Goal: Check status: Check status

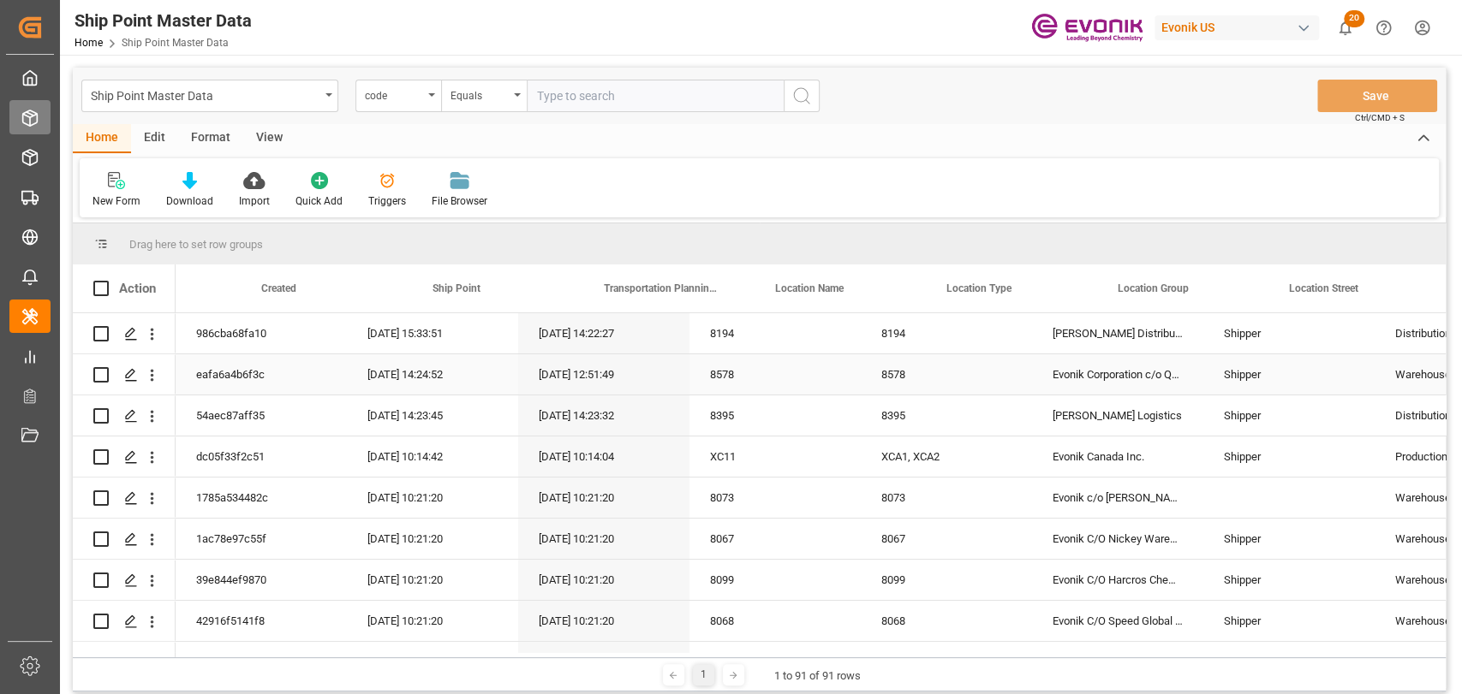
scroll to position [0, 277]
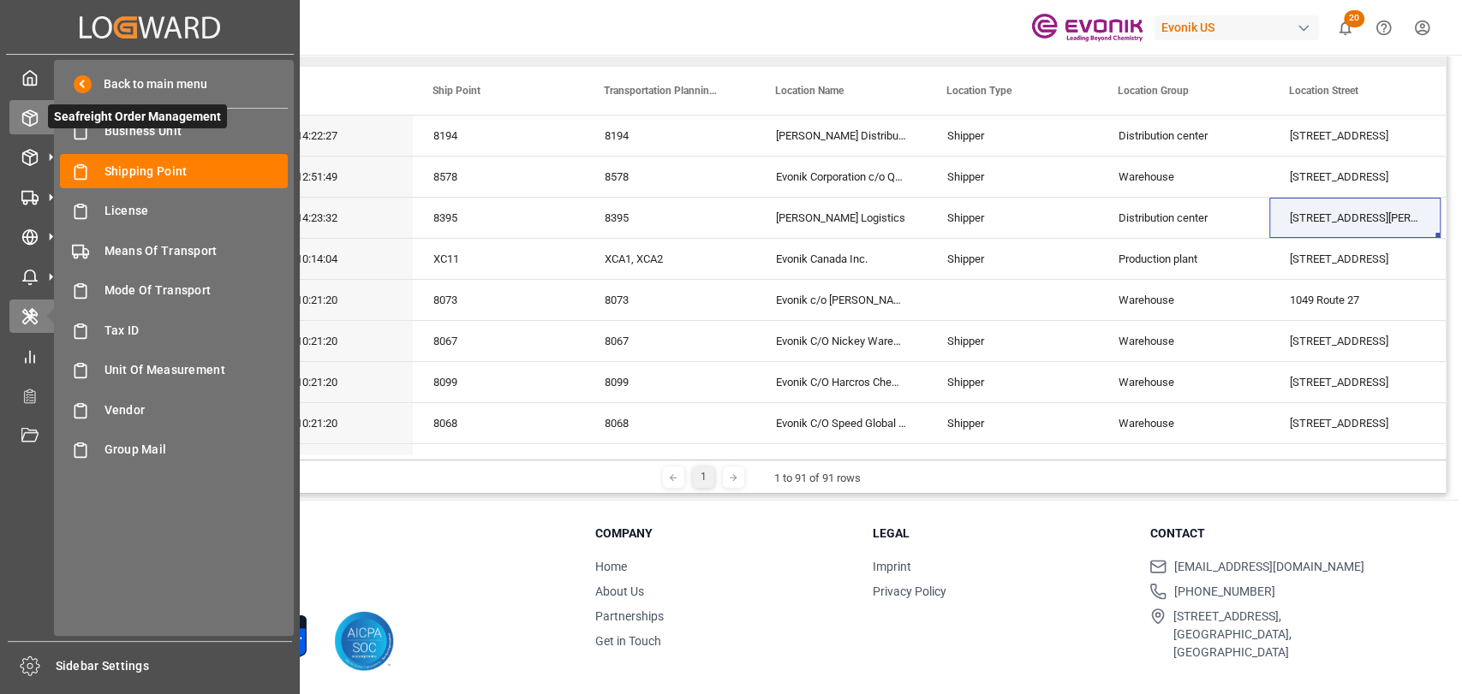
click at [20, 112] on div at bounding box center [23, 118] width 29 height 18
click at [39, 116] on div "Seafreight Order Management Seafreight Order Management" at bounding box center [149, 116] width 281 height 33
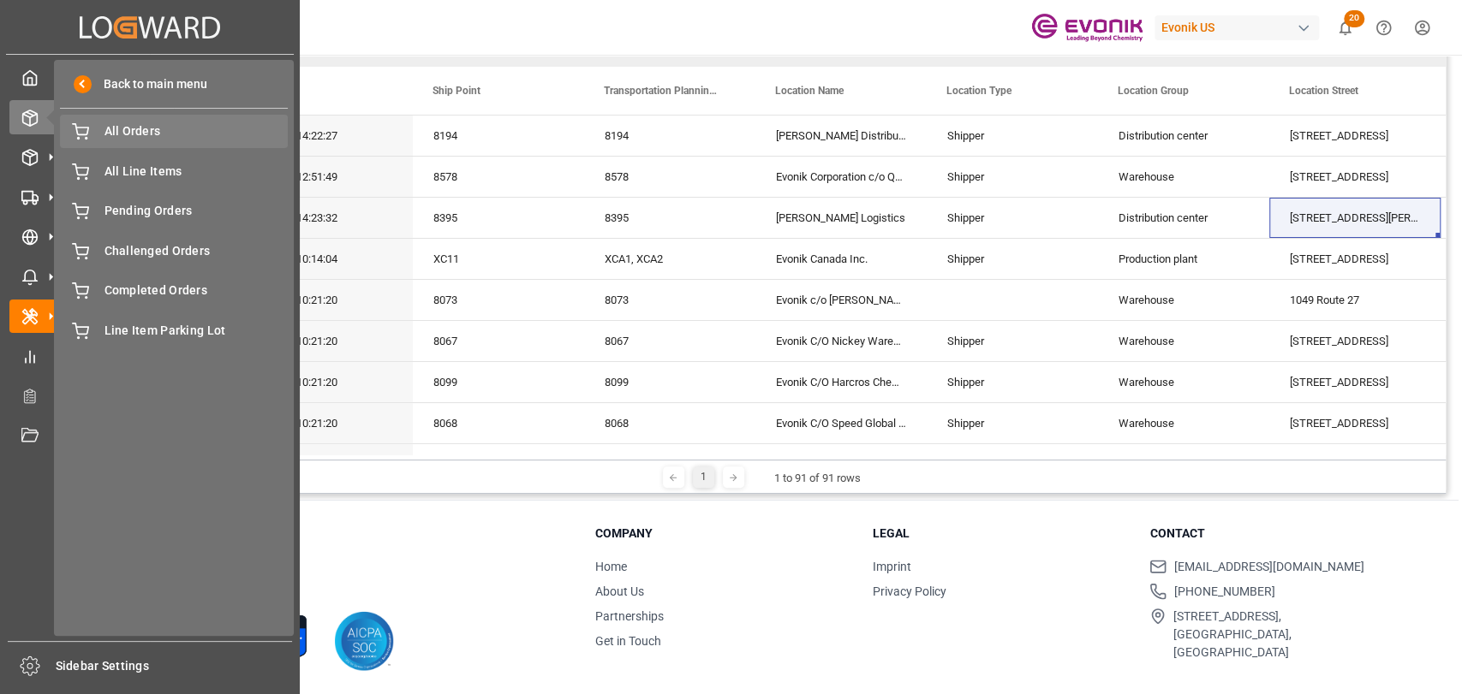
click at [139, 131] on span "All Orders" at bounding box center [196, 131] width 184 height 18
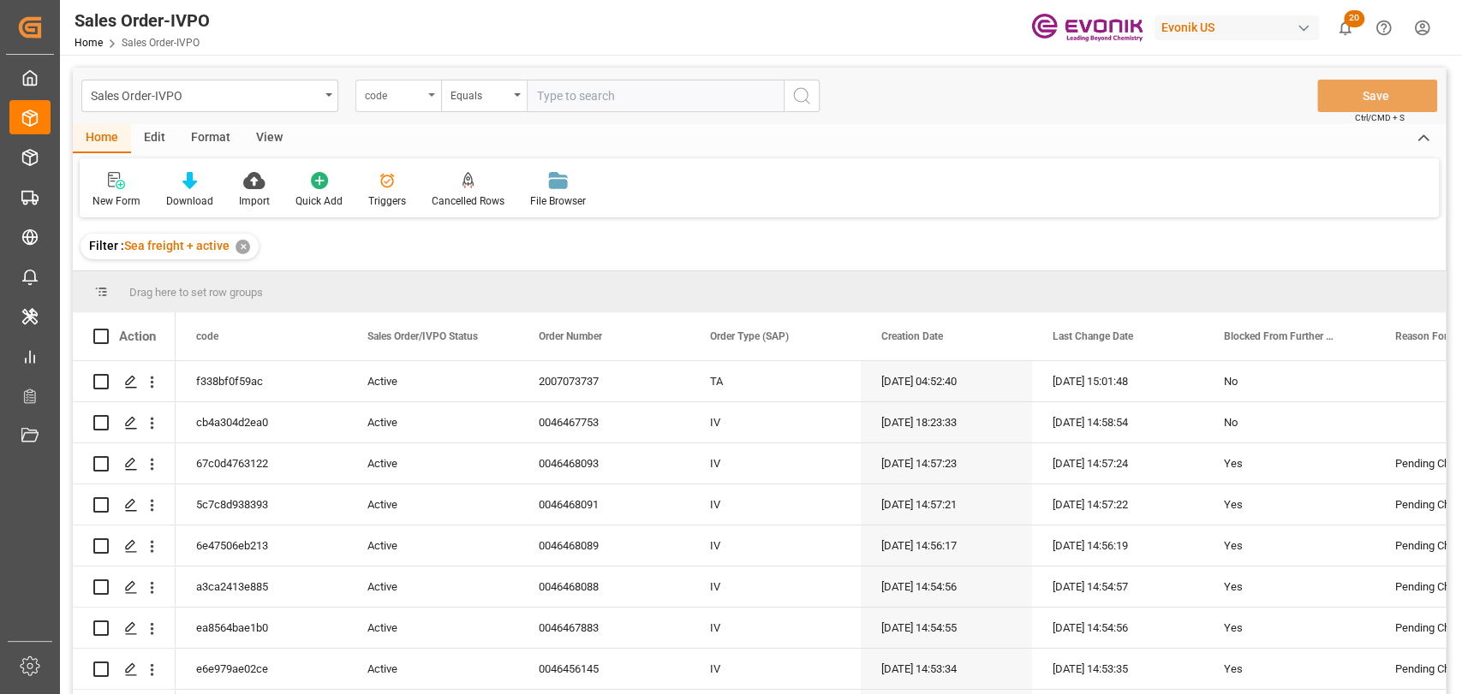
click at [412, 86] on div "code" at bounding box center [394, 94] width 58 height 20
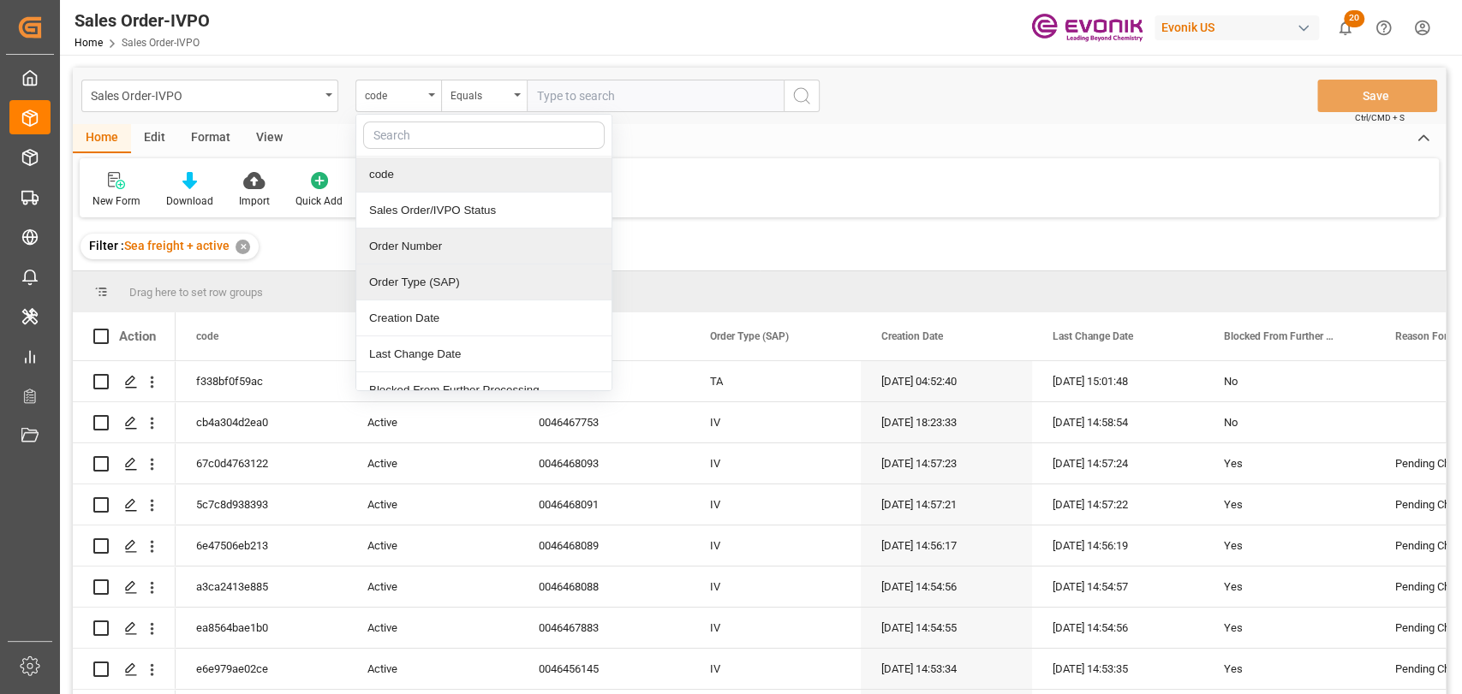
click at [429, 253] on div "Order Number" at bounding box center [483, 247] width 255 height 36
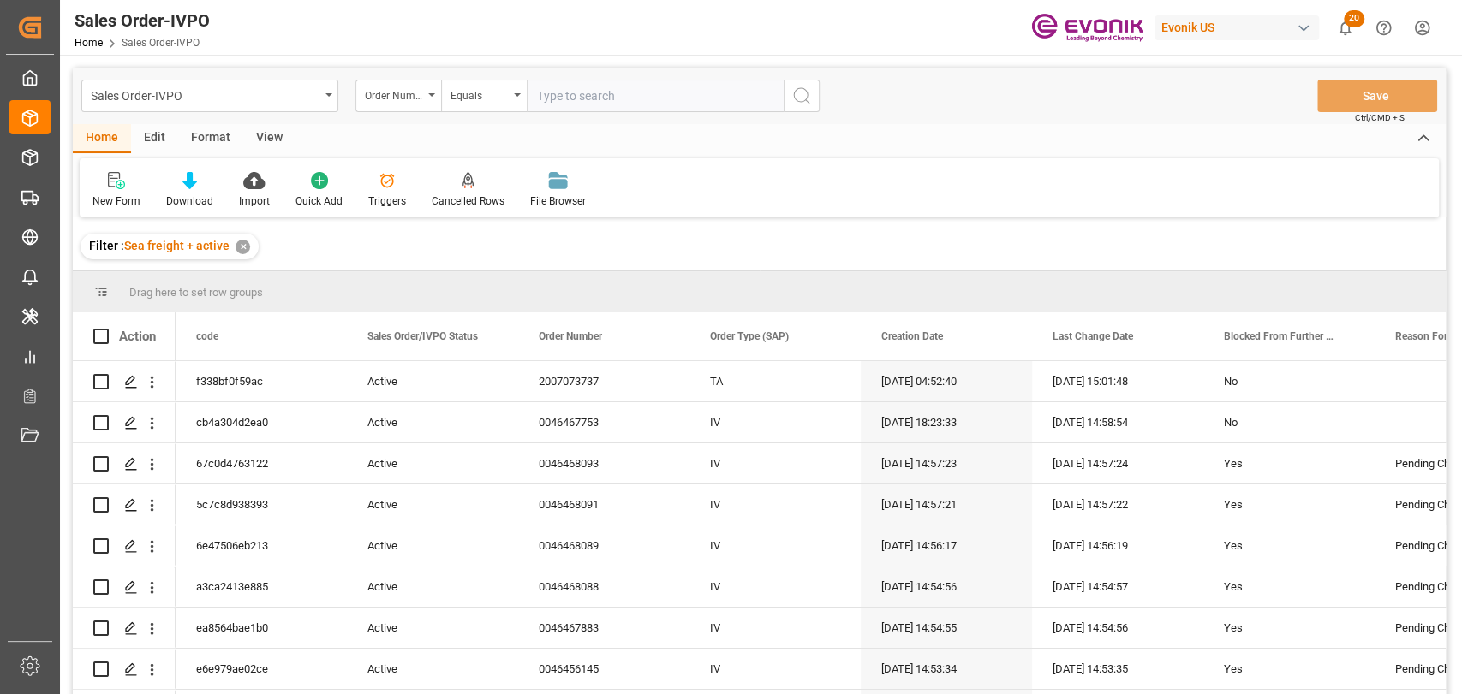
click at [622, 99] on input "text" at bounding box center [655, 96] width 257 height 33
paste input "0046473656"
type input "0046473656"
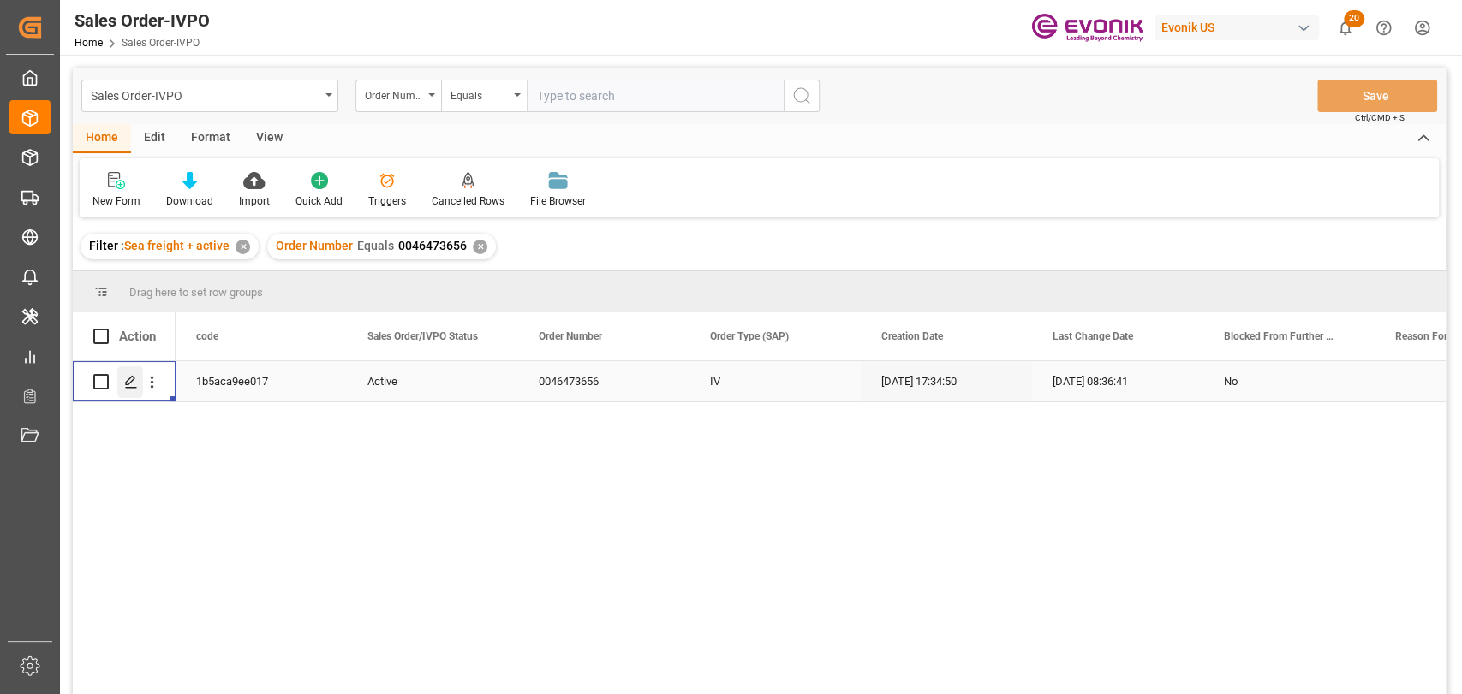
click at [124, 379] on icon "Press SPACE to select this row." at bounding box center [131, 382] width 14 height 14
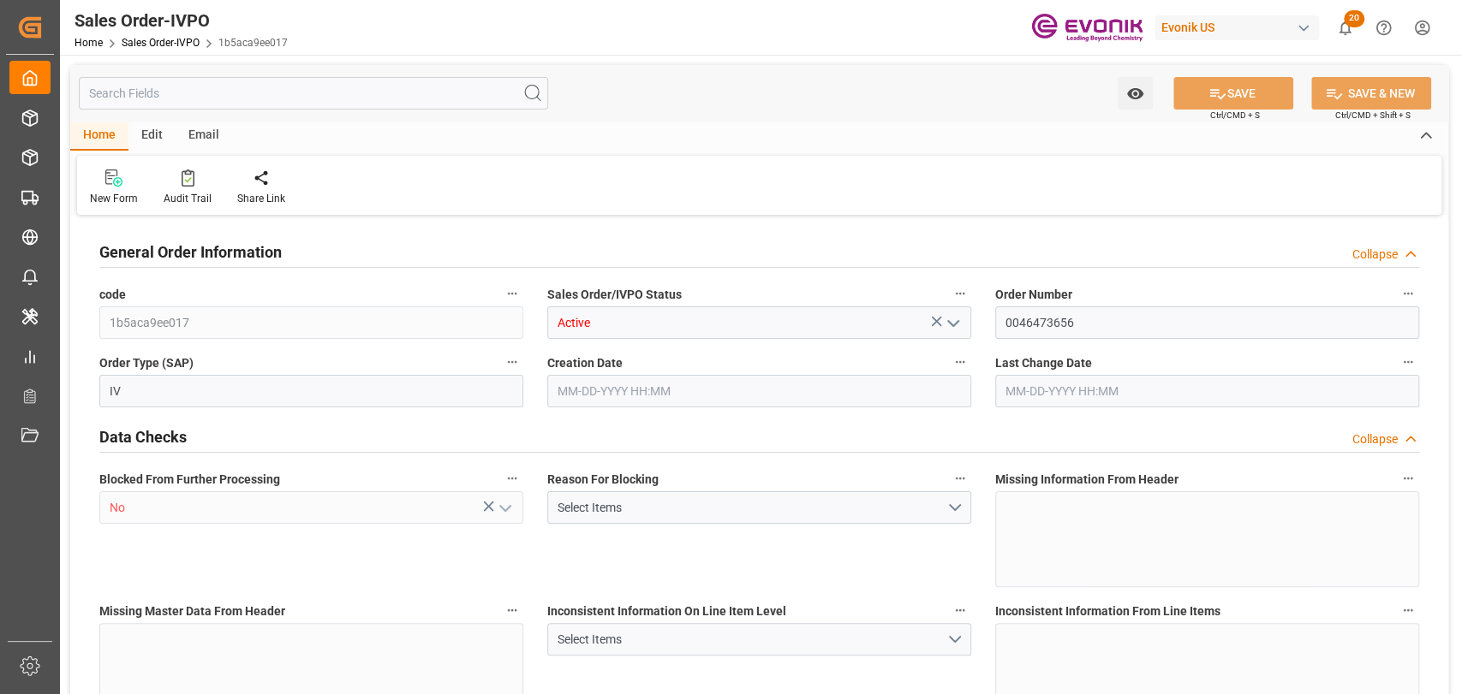
type input "BEANR"
type input "0"
type input "1"
type input "1393.56"
type input "[DATE] 17:34"
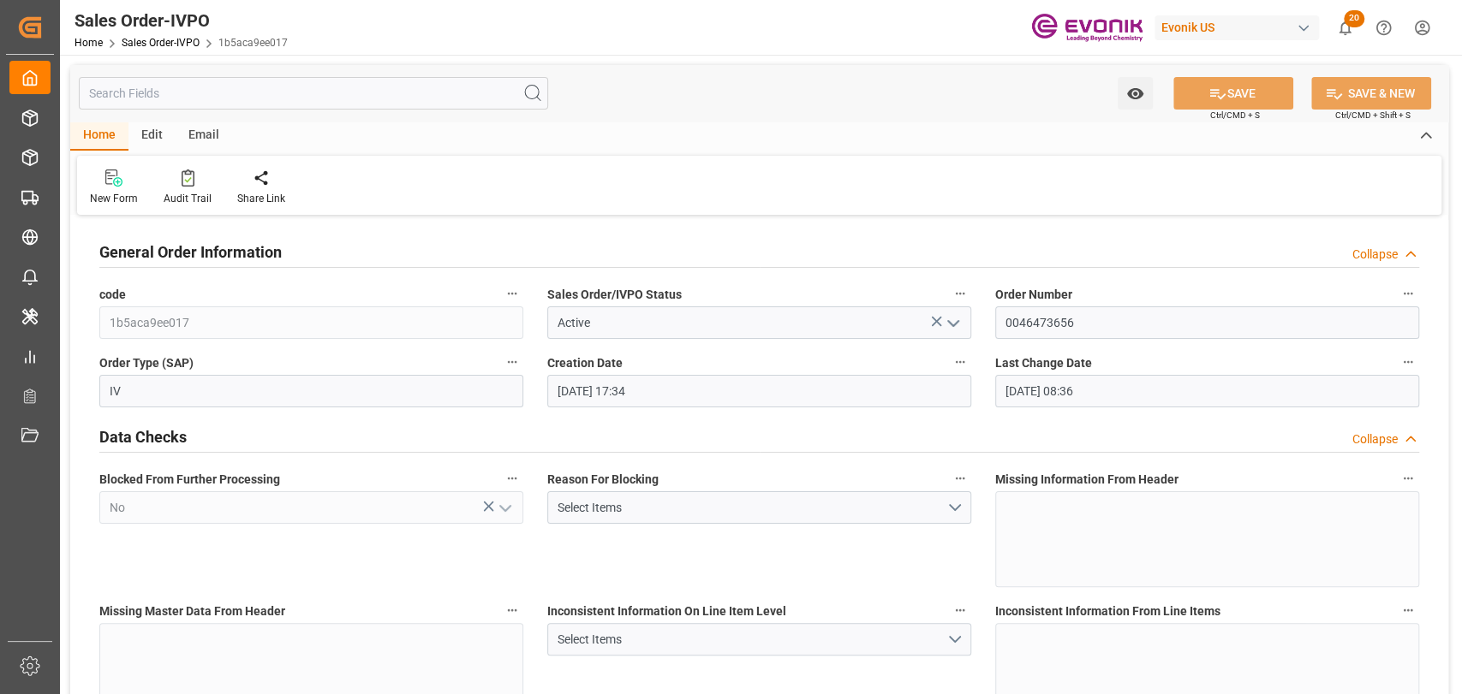
type input "[DATE] 08:36"
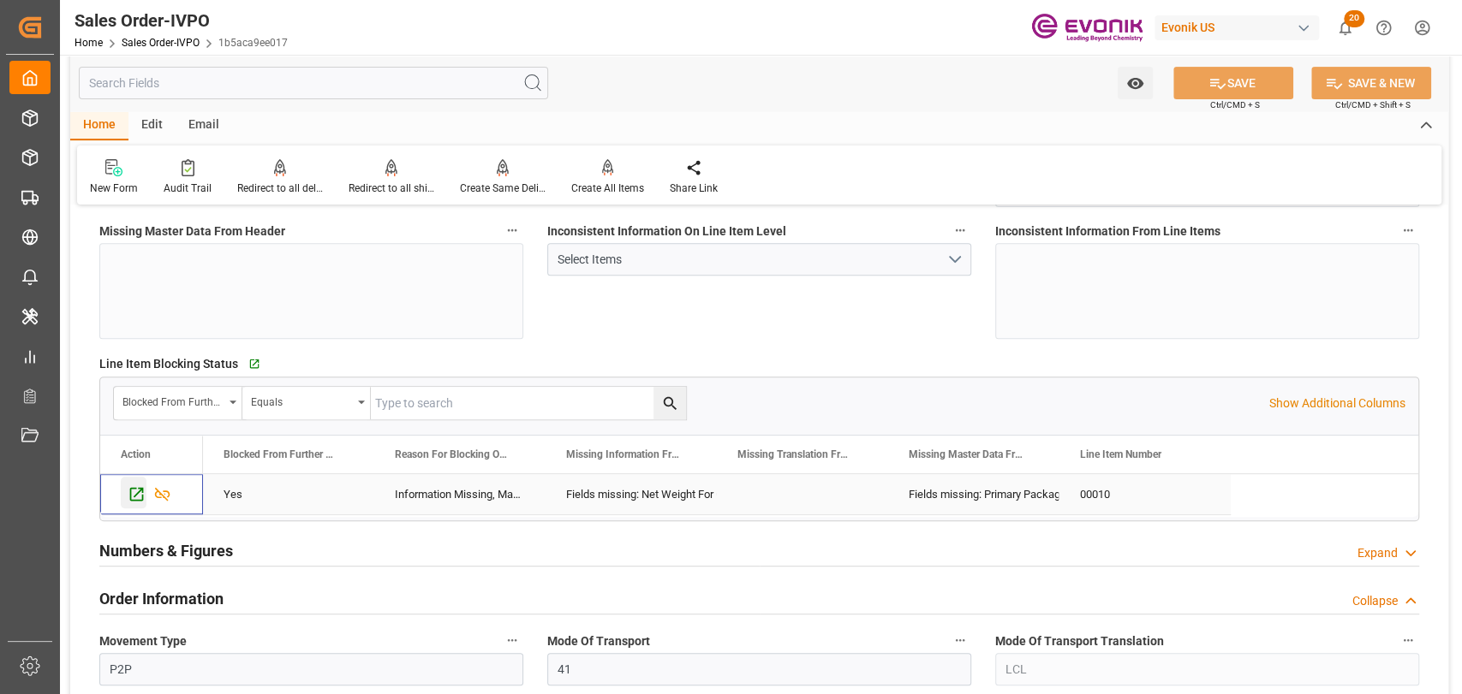
click at [140, 500] on icon "Press SPACE to select this row." at bounding box center [137, 495] width 14 height 14
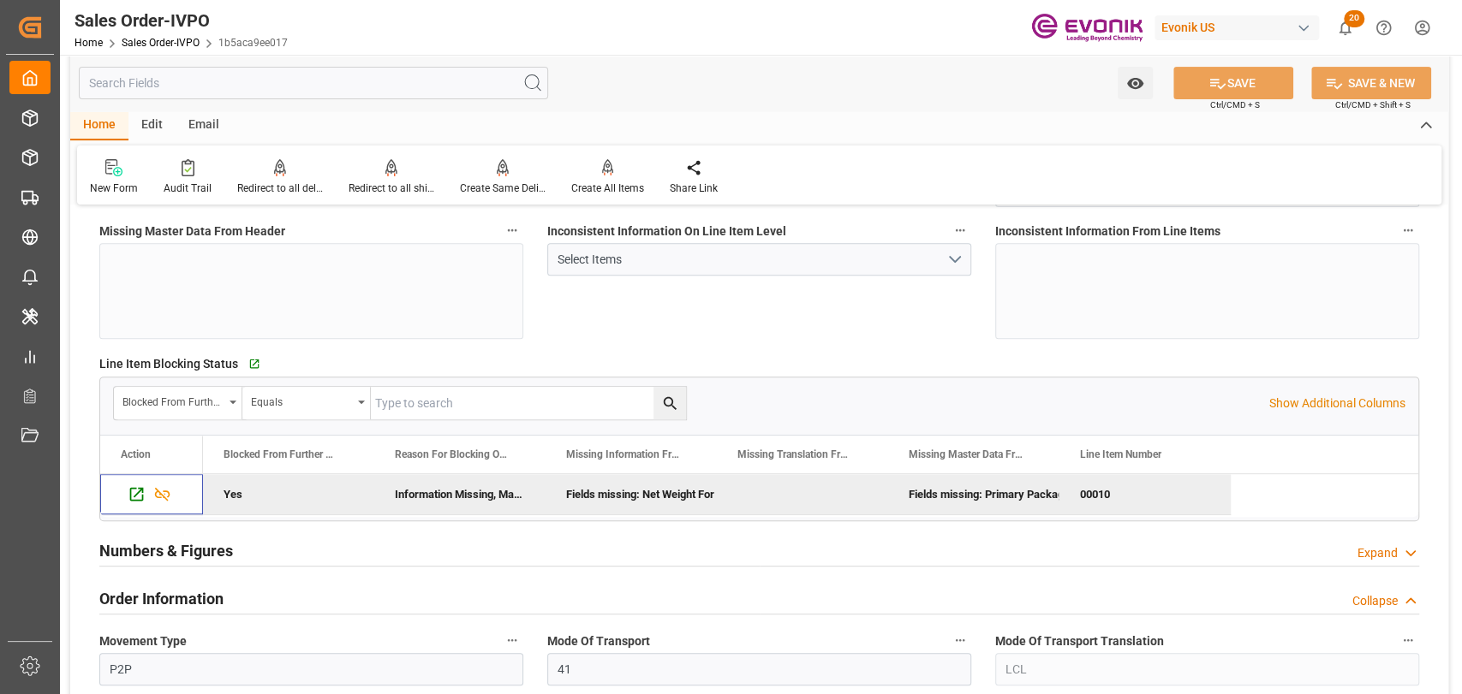
click at [1361, 605] on div "Collapse" at bounding box center [1374, 602] width 45 height 18
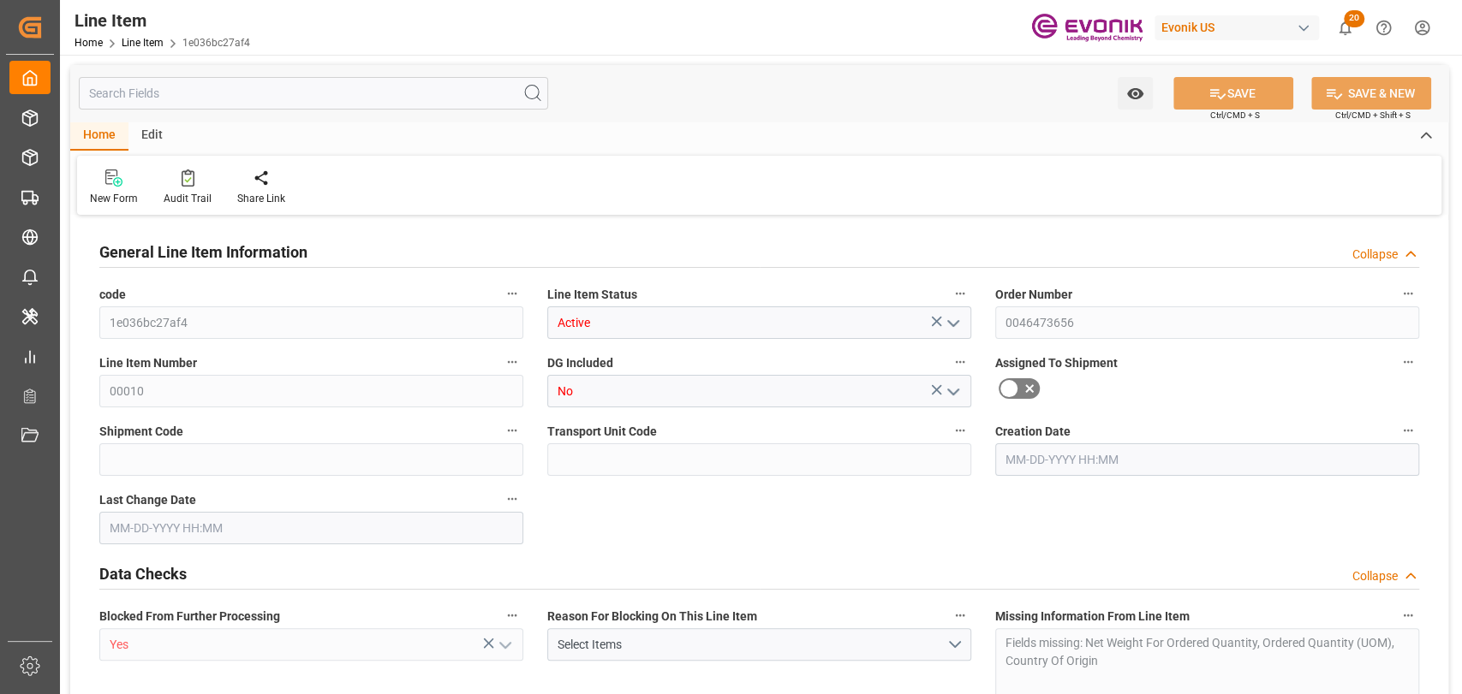
type input "0"
type input "1393.56"
type input "0"
type input "333.2827"
type input "2844"
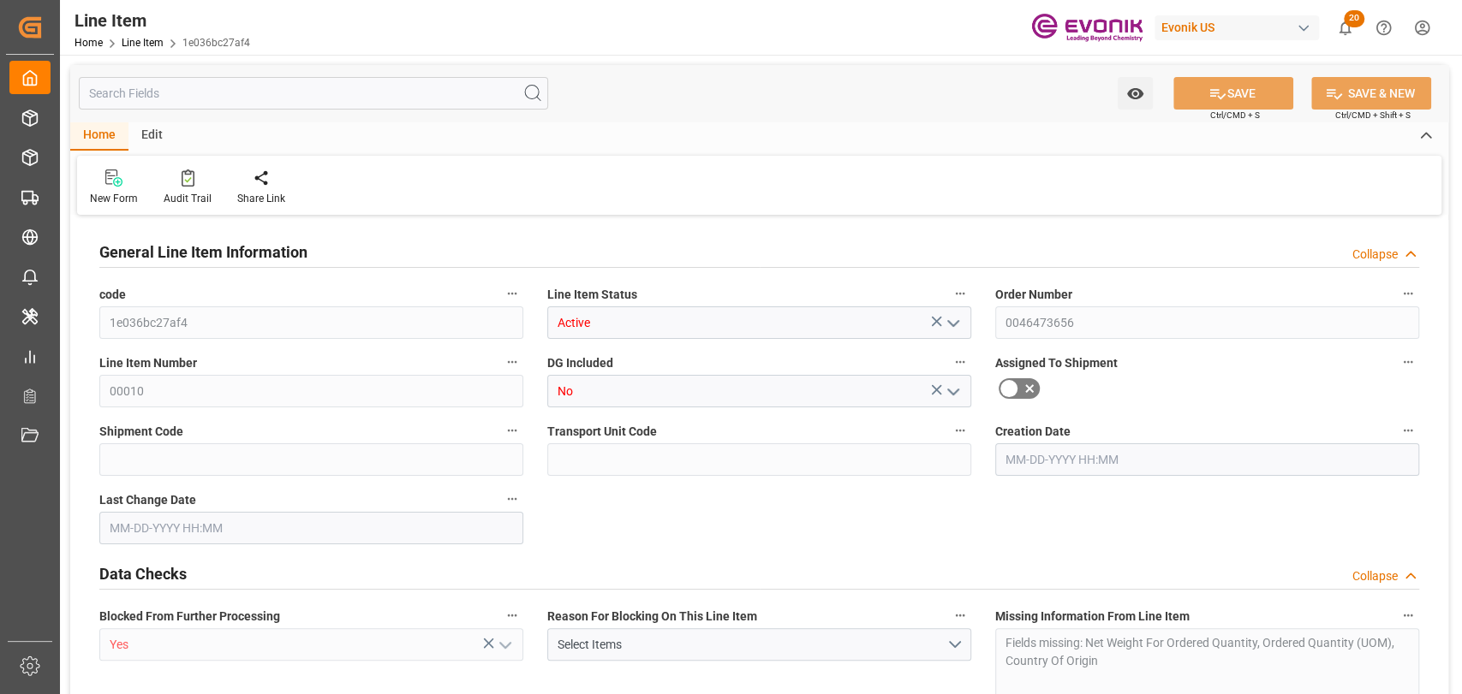
type input "5204.52"
type input "2844"
type input "1393.56"
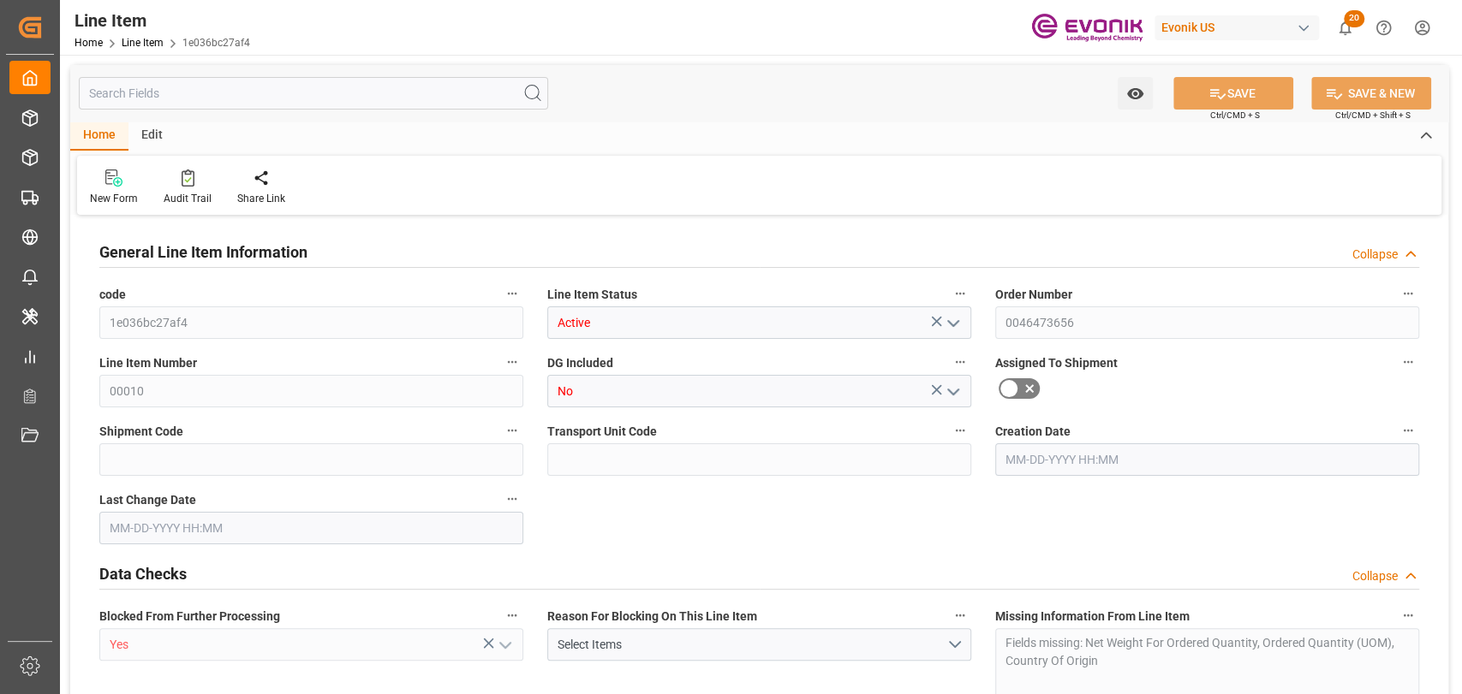
type input "1393.56"
type input "333.2827"
type input "333282.672"
type input "0"
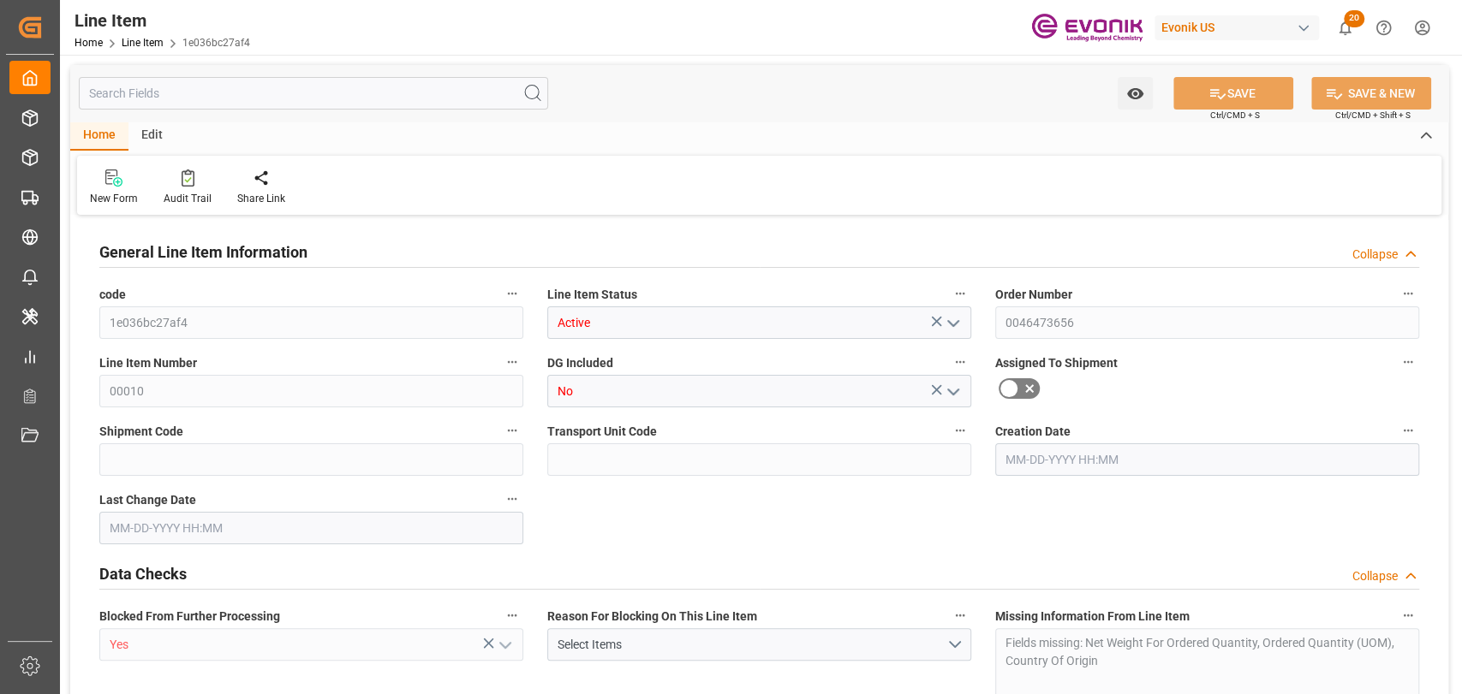
type input "0"
type input "[DATE] 17:34"
type input "09-19-2025 08:35"
type input "09-23-2025"
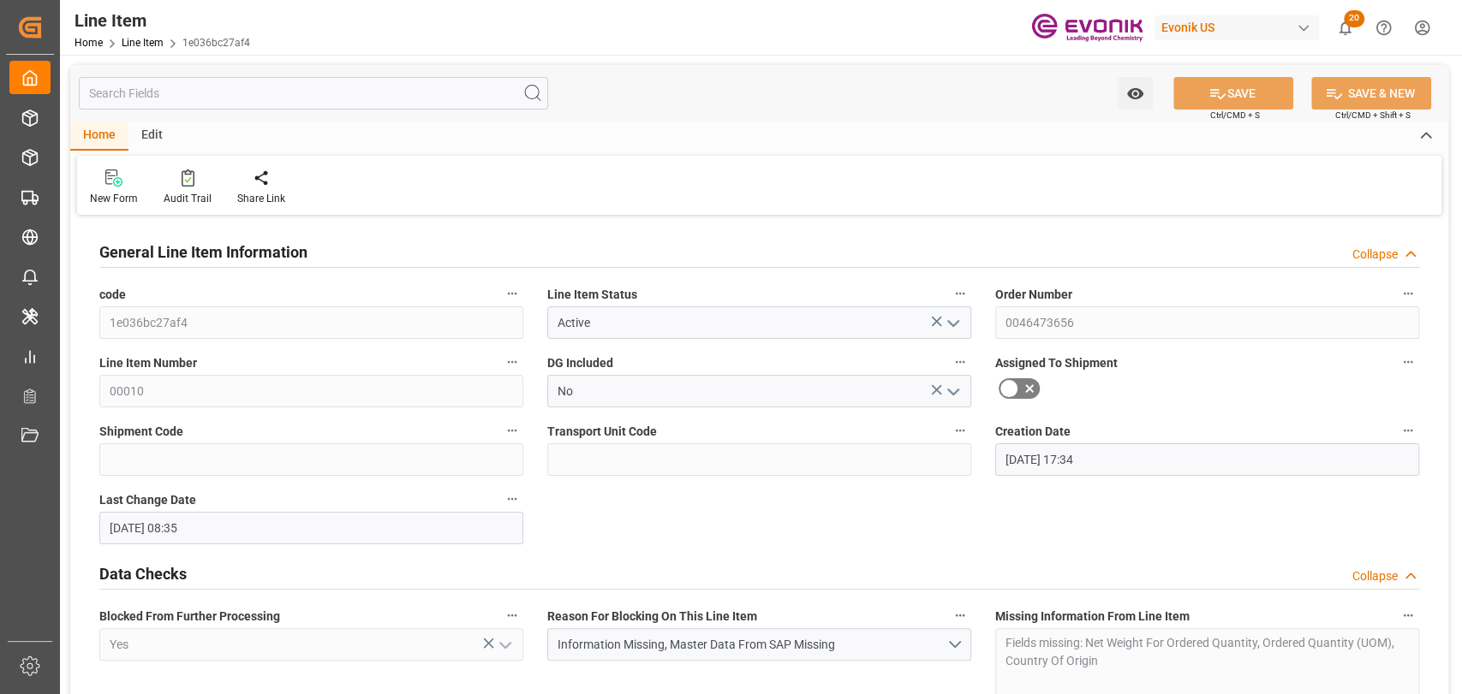
type input "09-23-2025"
type input "09-16-2025"
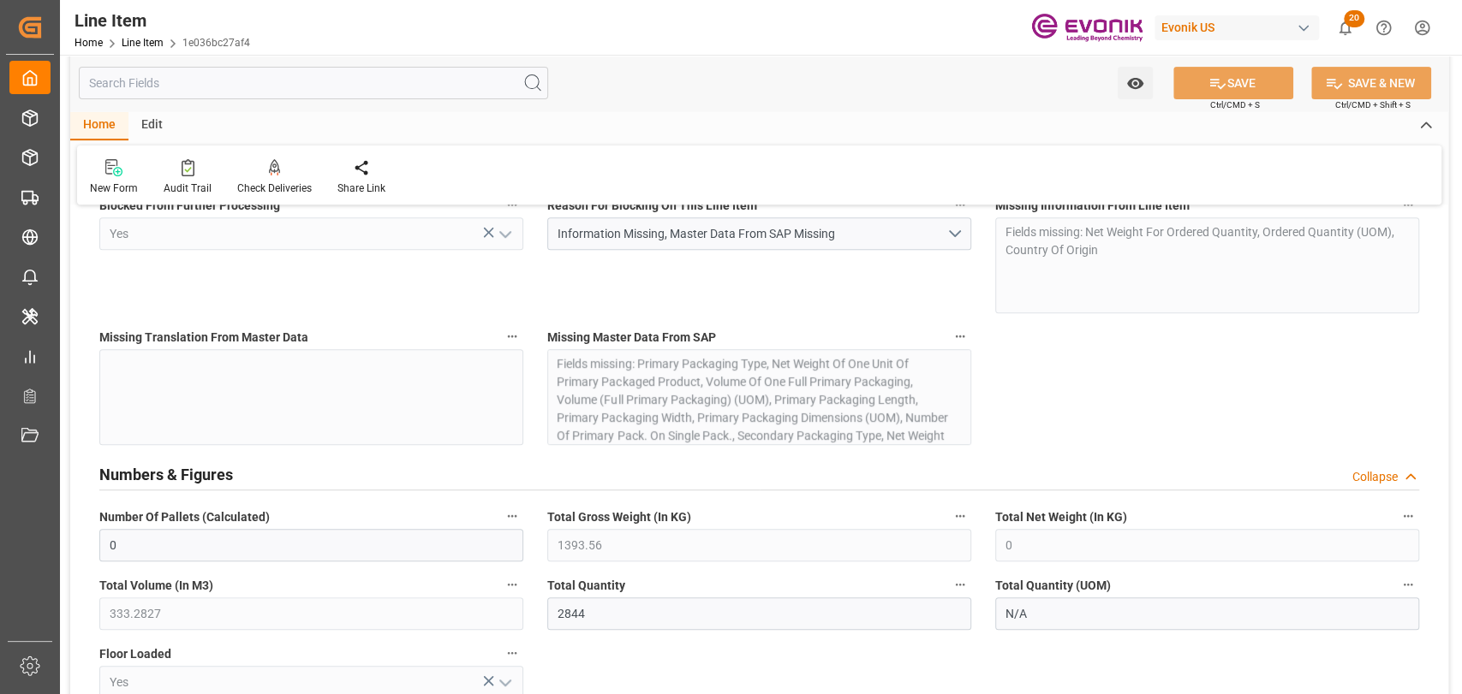
scroll to position [380, 0]
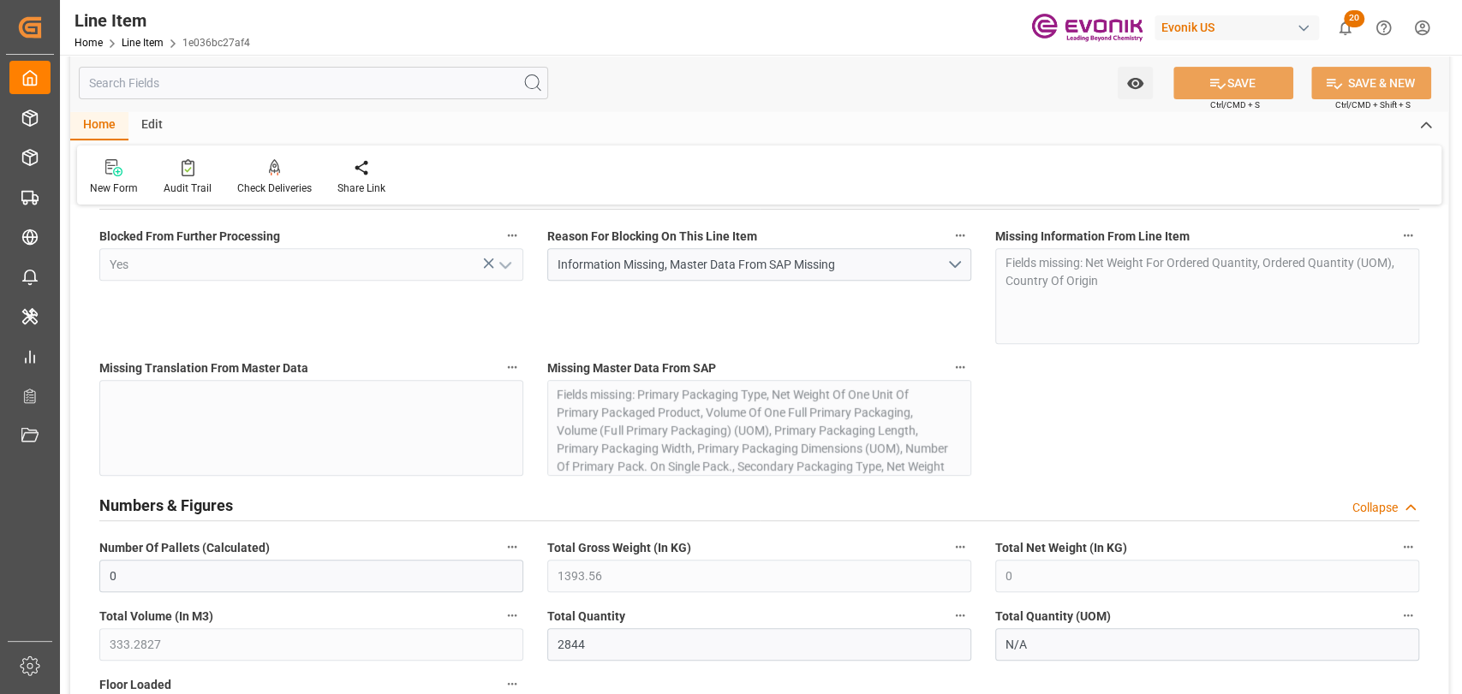
click at [886, 428] on div "Missing Master Data From SAP Fields missing: Primary Packaging Type, Net Weight…" at bounding box center [759, 416] width 448 height 132
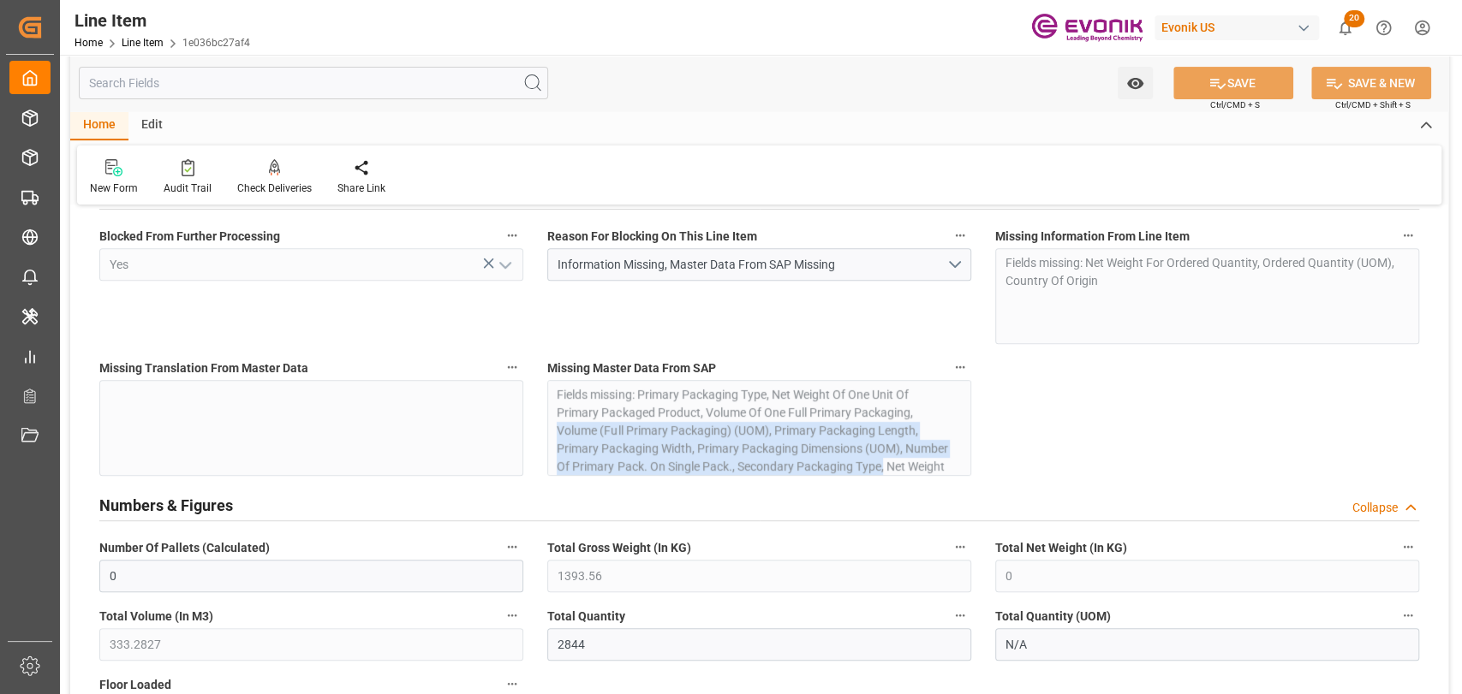
drag, startPoint x: 968, startPoint y: 415, endPoint x: 961, endPoint y: 460, distance: 45.0
click at [961, 460] on div "Missing Master Data From SAP Fields missing: Primary Packaging Type, Net Weight…" at bounding box center [759, 416] width 448 height 132
click at [964, 451] on div "Missing Master Data From SAP Fields missing: Primary Packaging Type, Net Weight…" at bounding box center [759, 416] width 448 height 132
drag, startPoint x: 965, startPoint y: 416, endPoint x: 969, endPoint y: 461, distance: 44.7
click at [969, 461] on div "Missing Master Data From SAP Fields missing: Primary Packaging Type, Net Weight…" at bounding box center [759, 416] width 448 height 132
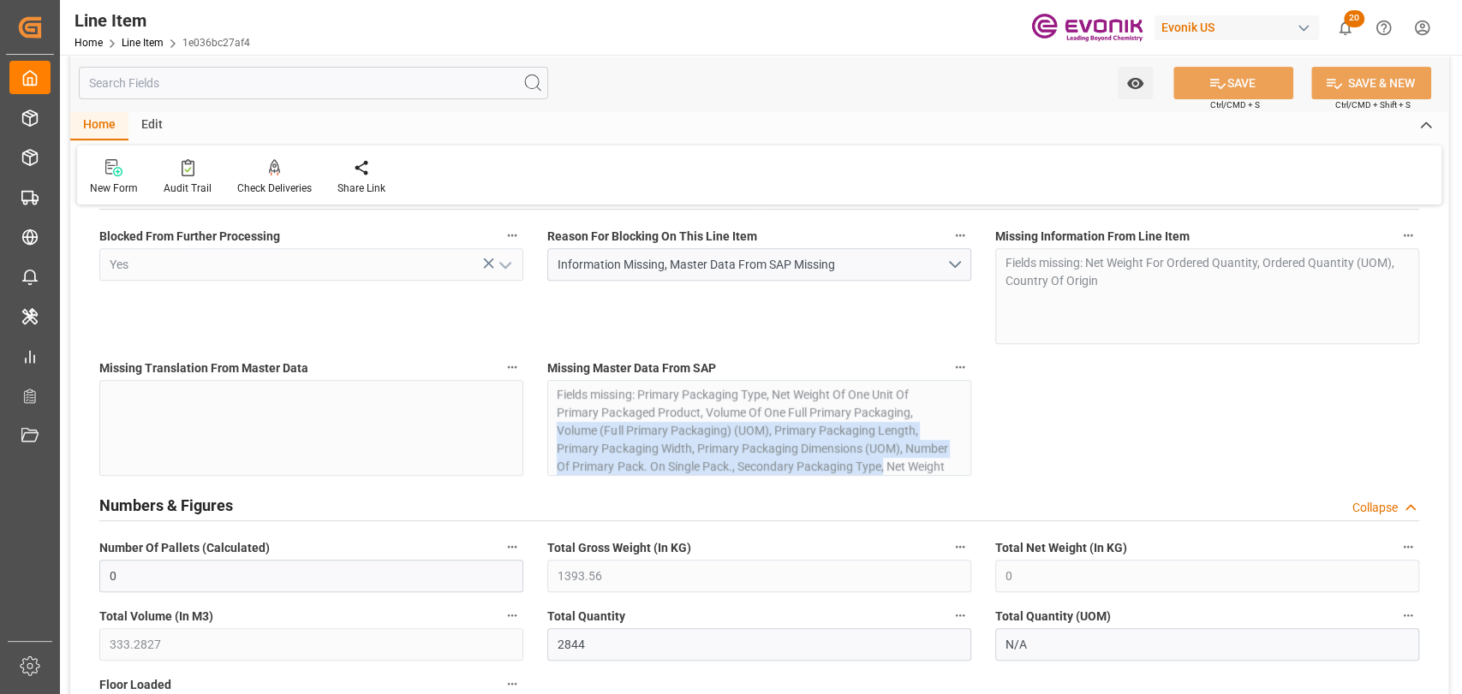
click at [829, 433] on div "Missing Master Data From SAP Fields missing: Primary Packaging Type, Net Weight…" at bounding box center [759, 416] width 448 height 132
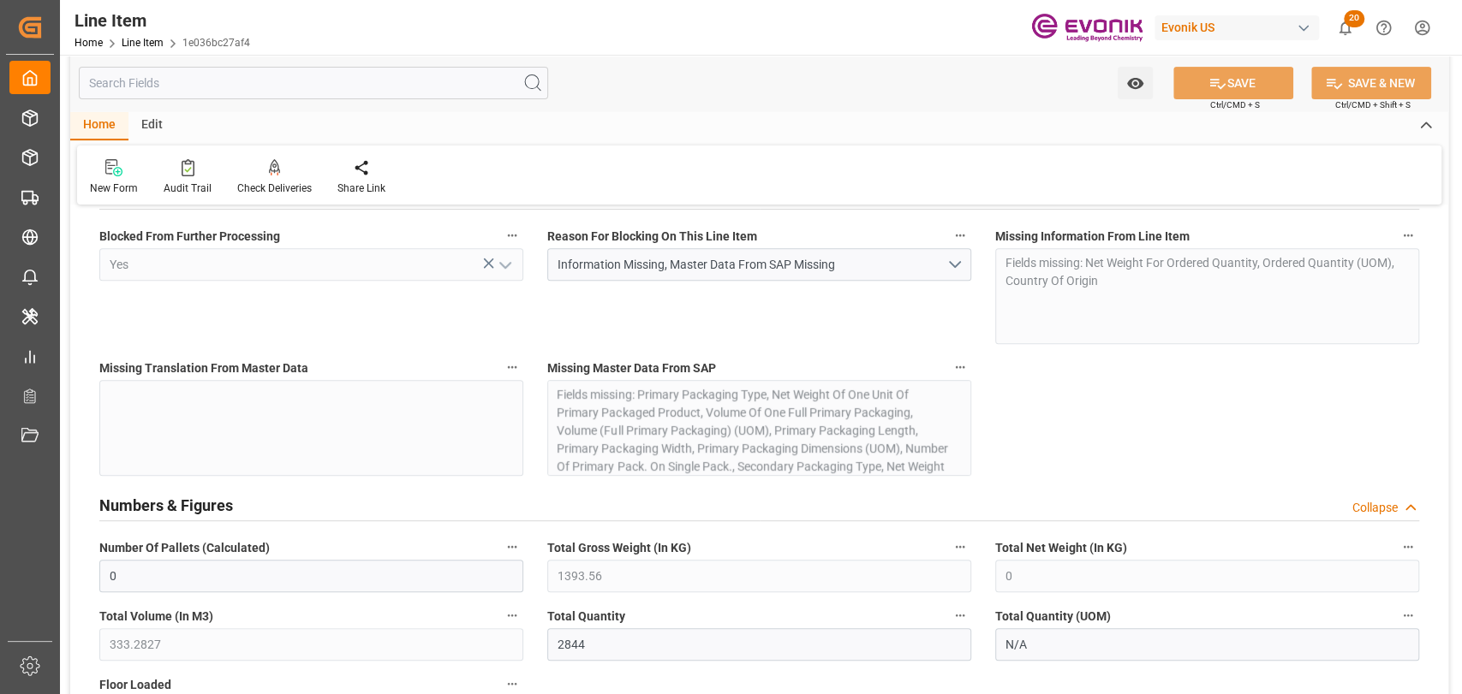
click at [146, 313] on div "Blocked From Further Processing Yes" at bounding box center [311, 284] width 448 height 132
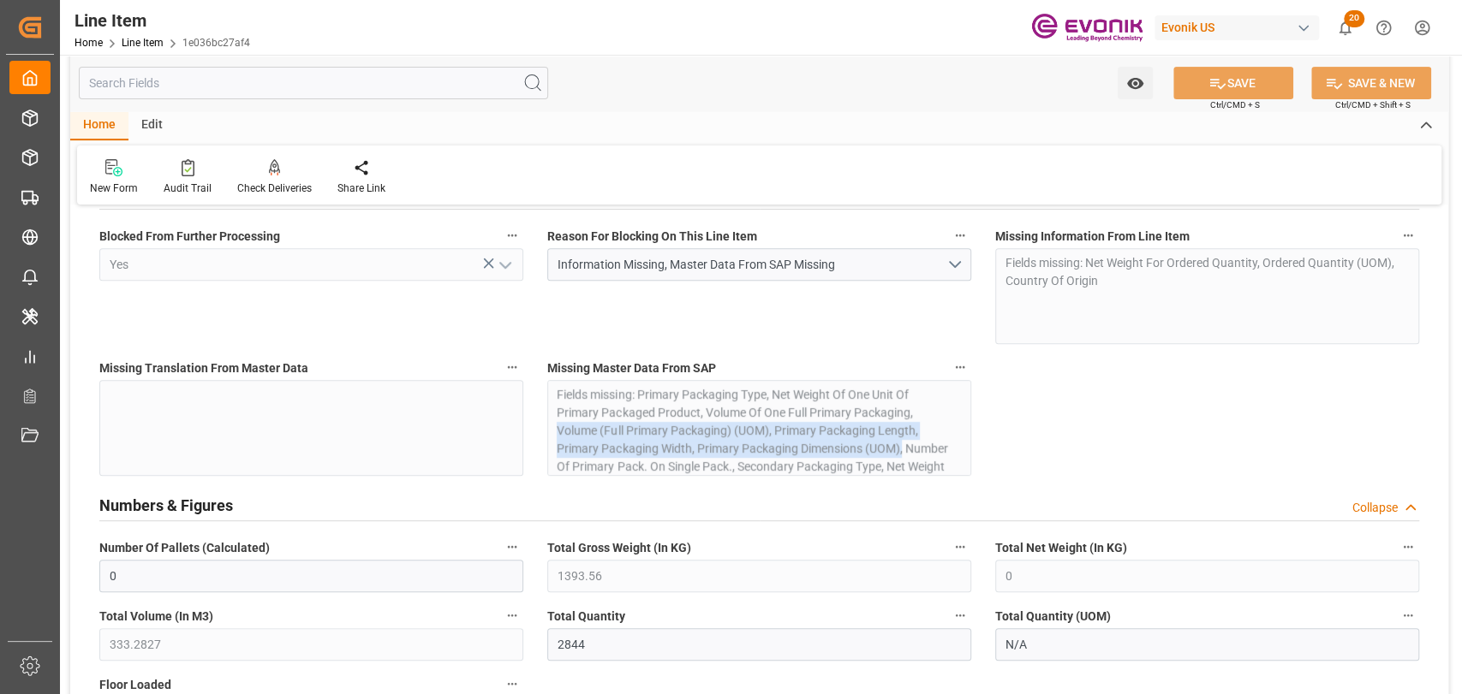
drag, startPoint x: 962, startPoint y: 408, endPoint x: 966, endPoint y: 441, distance: 32.7
click at [966, 441] on div "Missing Master Data From SAP Fields missing: Primary Packaging Type, Net Weight…" at bounding box center [759, 416] width 448 height 132
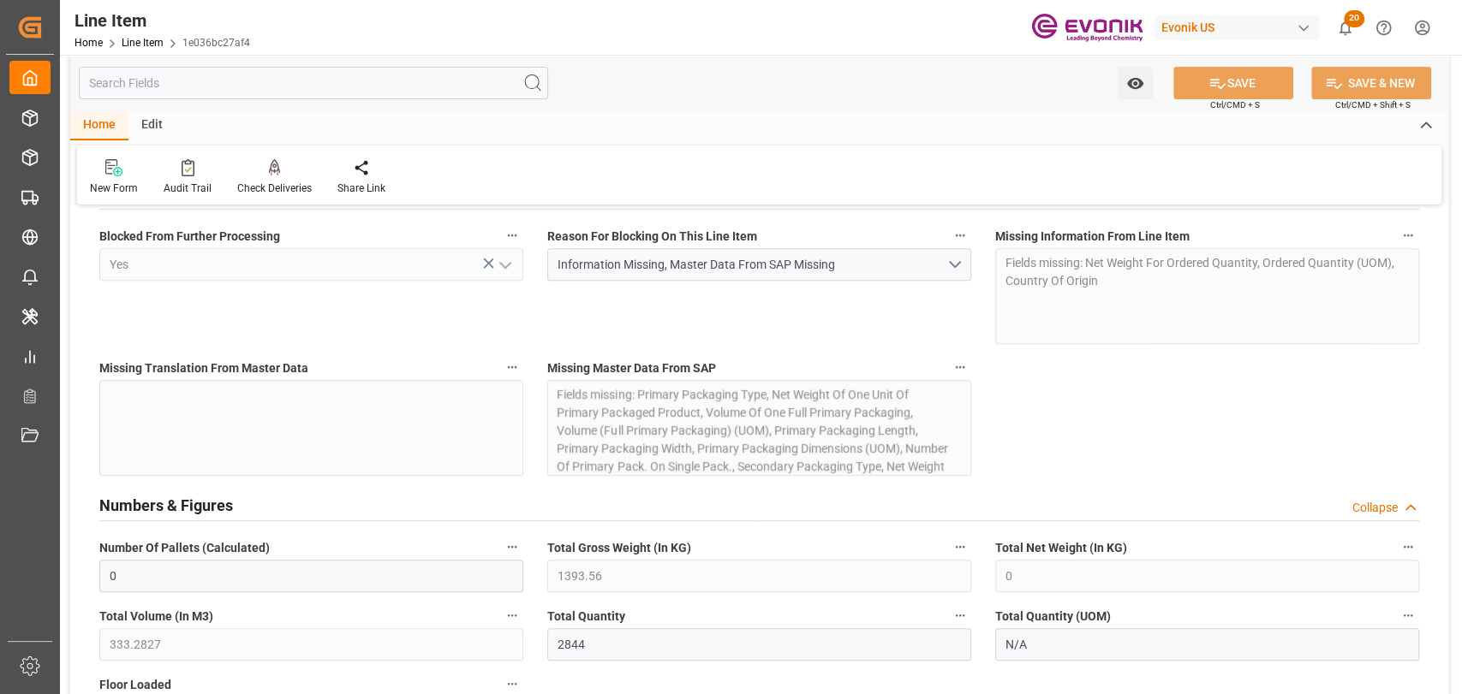
click at [963, 441] on div "Missing Master Data From SAP Fields missing: Primary Packaging Type, Net Weight…" at bounding box center [759, 416] width 448 height 132
drag, startPoint x: 1175, startPoint y: 283, endPoint x: 823, endPoint y: 386, distance: 366.8
click at [997, 259] on div "Missing Information From Line Item Fields missing: Net Weight For Ordered Quant…" at bounding box center [1207, 284] width 448 height 132
copy div "Fields missing: Net Weight For Ordered Quantity, Ordered Quantity (UOM), Countr…"
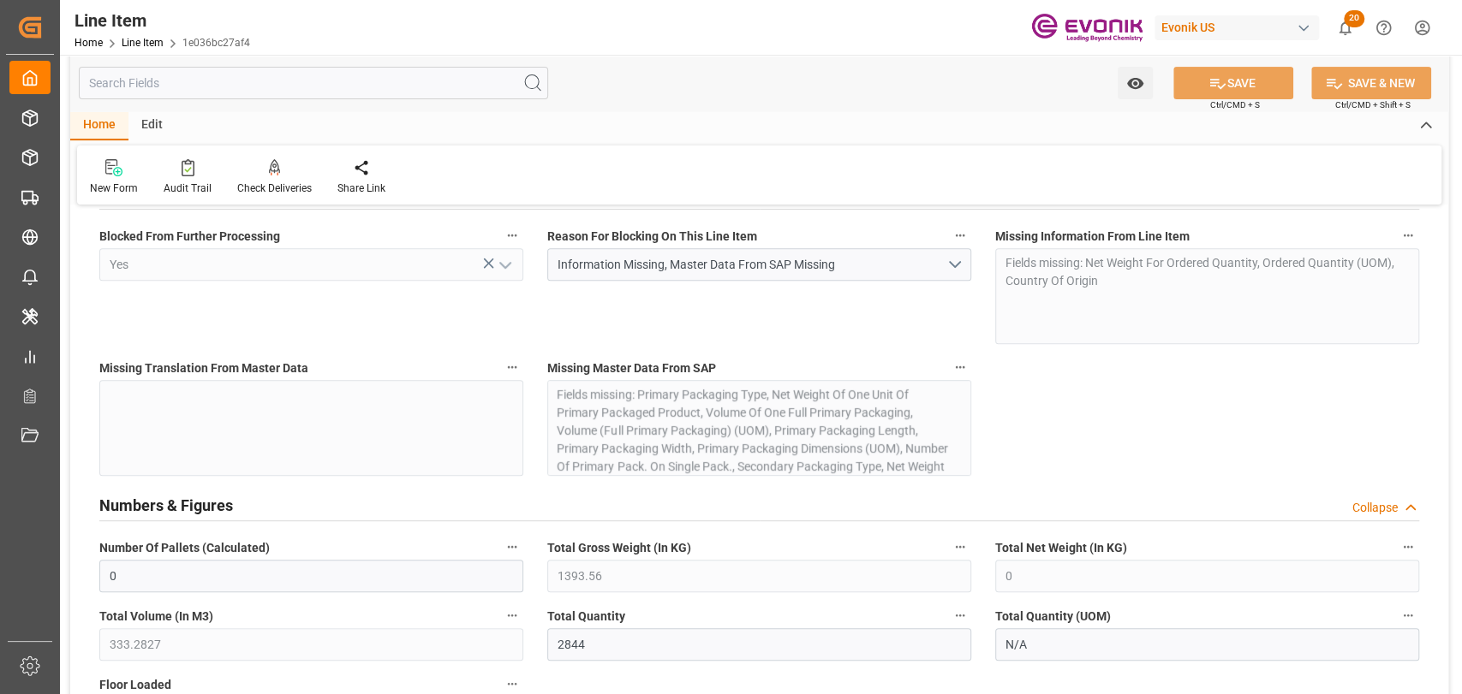
drag, startPoint x: 586, startPoint y: 403, endPoint x: 575, endPoint y: 400, distance: 10.8
click at [584, 403] on div "Missing Master Data From SAP Fields missing: Primary Packaging Type, Net Weight…" at bounding box center [759, 416] width 448 height 132
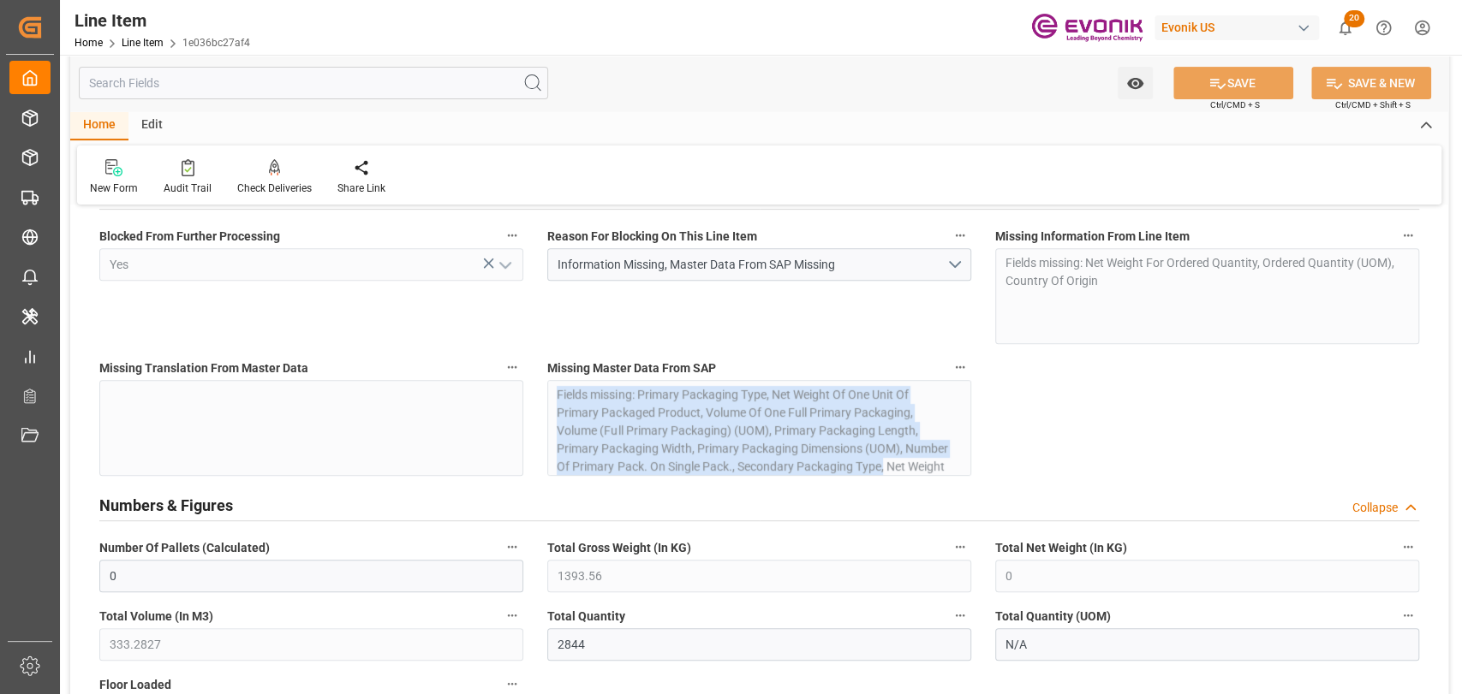
drag, startPoint x: 557, startPoint y: 390, endPoint x: 955, endPoint y: 461, distance: 403.4
click at [955, 462] on div "Missing Master Data From SAP Fields missing: Primary Packaging Type, Net Weight…" at bounding box center [759, 416] width 448 height 132
click at [965, 445] on div "Missing Master Data From SAP Fields missing: Primary Packaging Type, Net Weight…" at bounding box center [759, 416] width 448 height 132
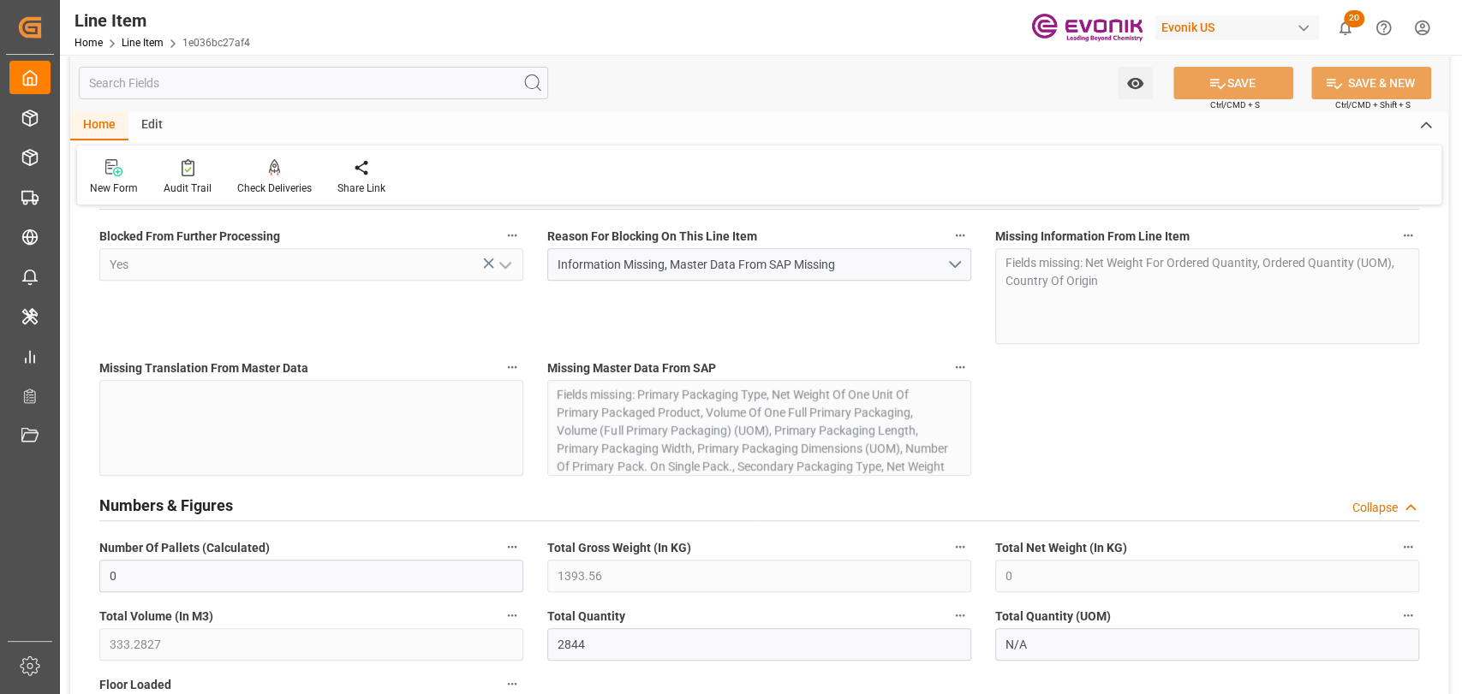
click at [965, 445] on div "Missing Master Data From SAP Fields missing: Primary Packaging Type, Net Weight…" at bounding box center [759, 416] width 448 height 132
drag, startPoint x: 968, startPoint y: 415, endPoint x: 968, endPoint y: 426, distance: 11.1
click at [968, 426] on div "Missing Master Data From SAP Fields missing: Primary Packaging Type, Net Weight…" at bounding box center [759, 416] width 448 height 132
click at [954, 370] on icon "button" at bounding box center [960, 367] width 14 height 14
click at [1002, 376] on li "Audits" at bounding box center [992, 367] width 87 height 28
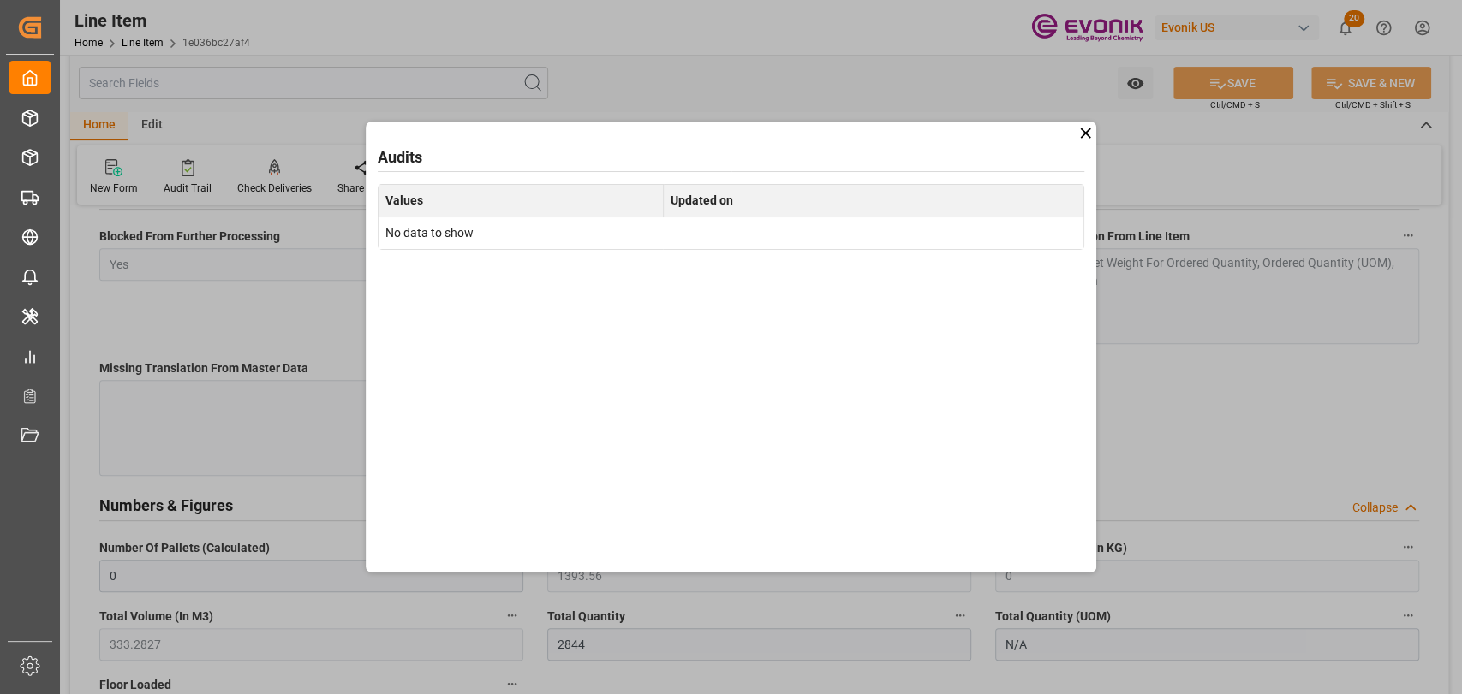
drag, startPoint x: 1285, startPoint y: 372, endPoint x: 1257, endPoint y: 377, distance: 28.7
click at [1282, 372] on div "Audits Values Updated on No data to show" at bounding box center [731, 347] width 1462 height 694
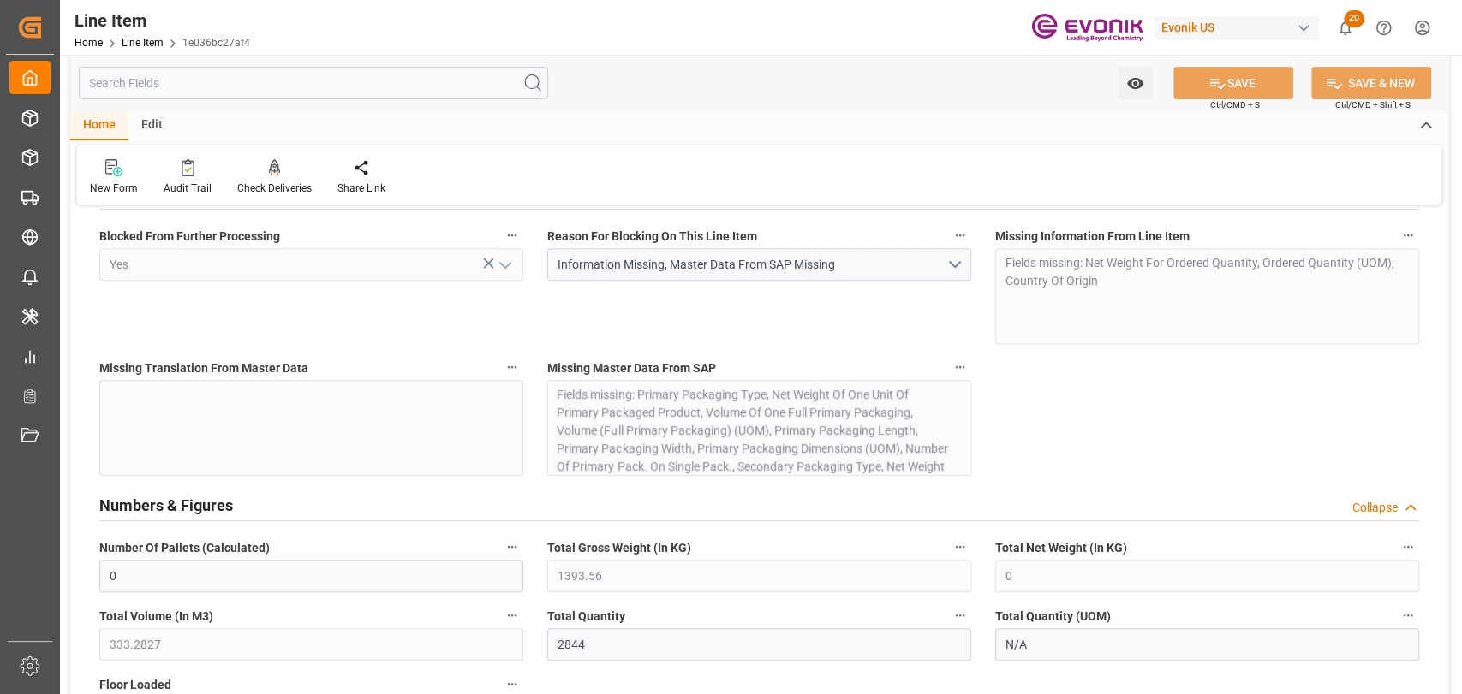
click at [712, 392] on div "Missing Master Data From SAP Fields missing: Primary Packaging Type, Net Weight…" at bounding box center [759, 416] width 448 height 132
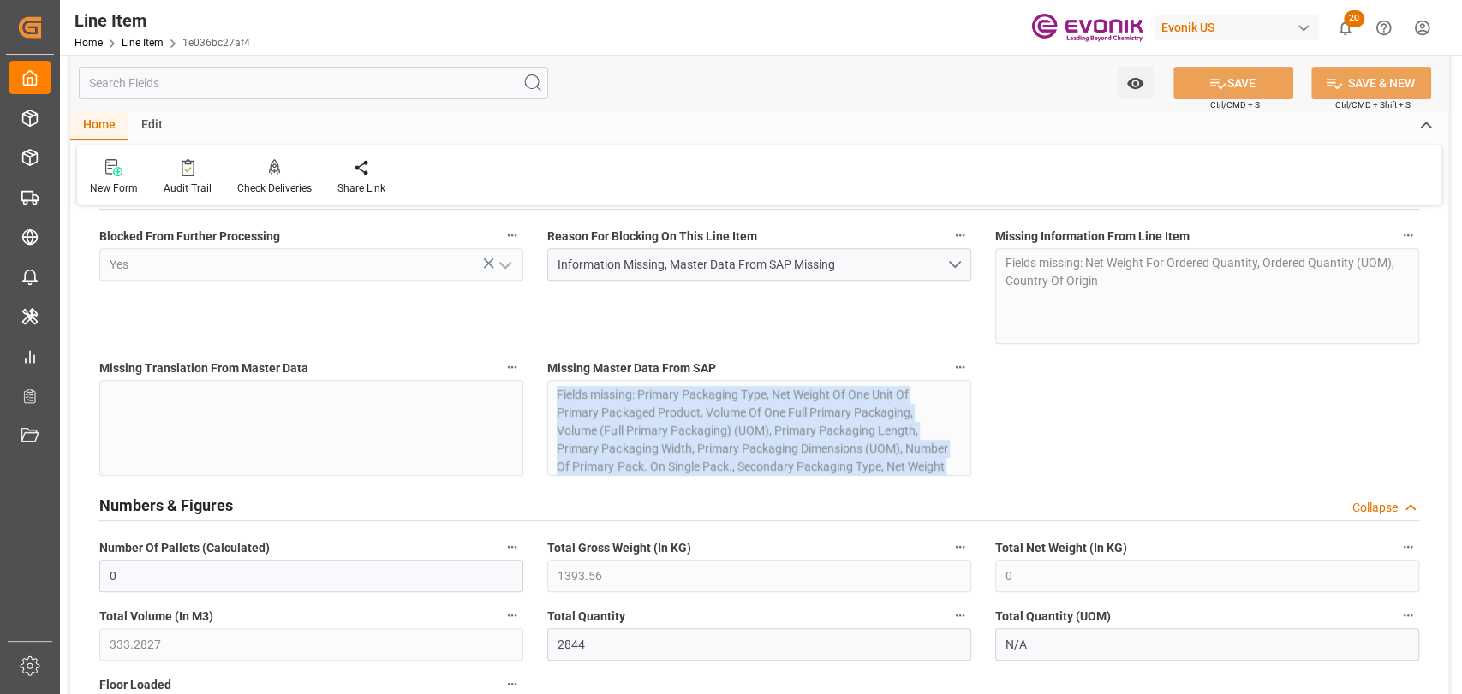
click at [712, 393] on div "Missing Master Data From SAP Fields missing: Primary Packaging Type, Net Weight…" at bounding box center [759, 416] width 448 height 132
copy div "Fields missing: Primary Packaging Type, Net Weight Of One Unit Of Primary Packa…"
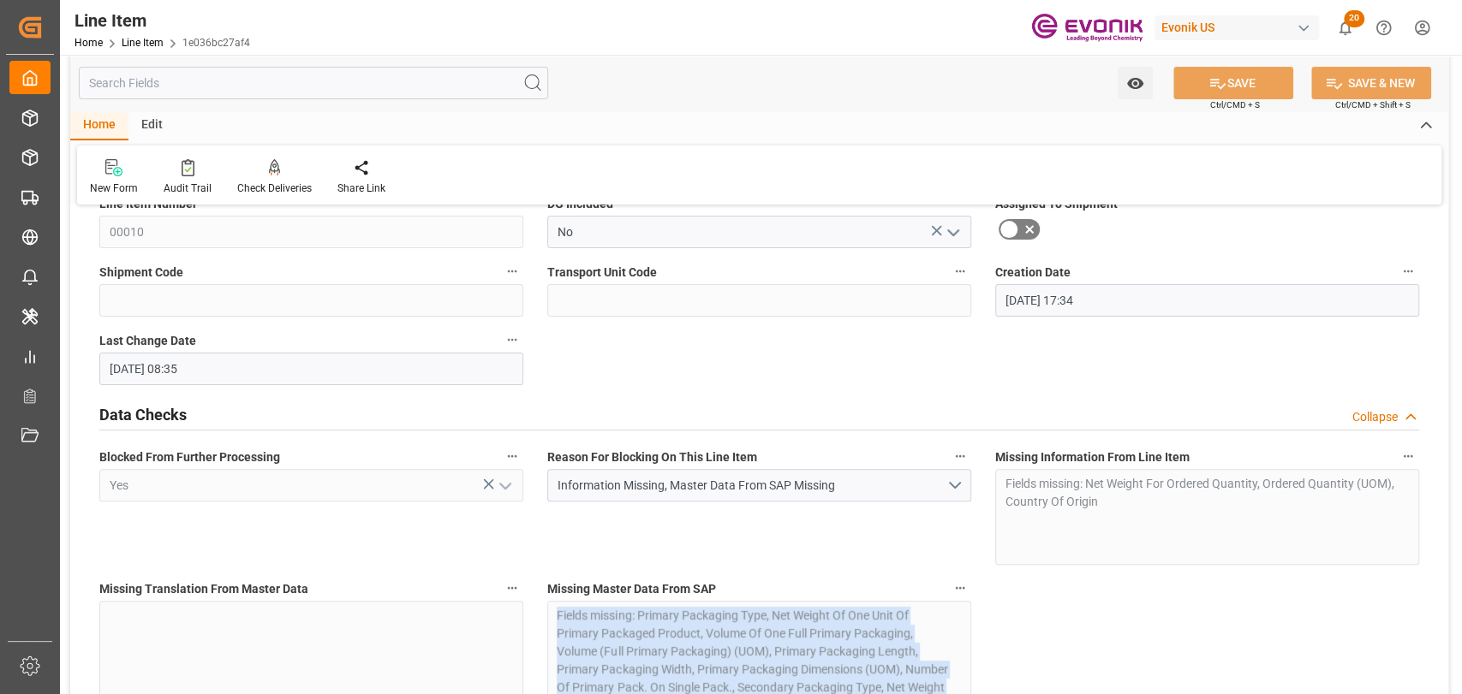
scroll to position [190, 0]
